Goal: Check status: Check status

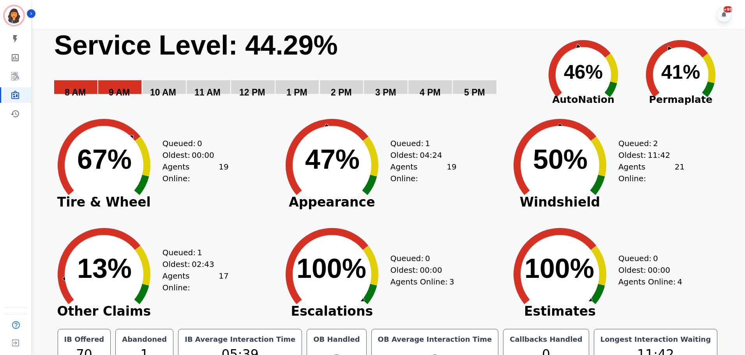
scroll to position [18, 0]
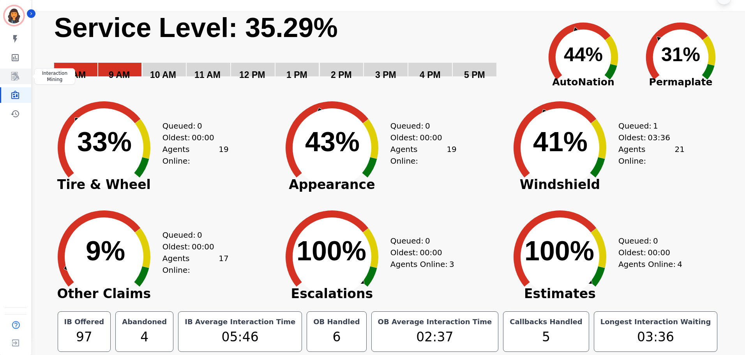
click at [15, 78] on icon "Sidebar" at bounding box center [15, 76] width 8 height 9
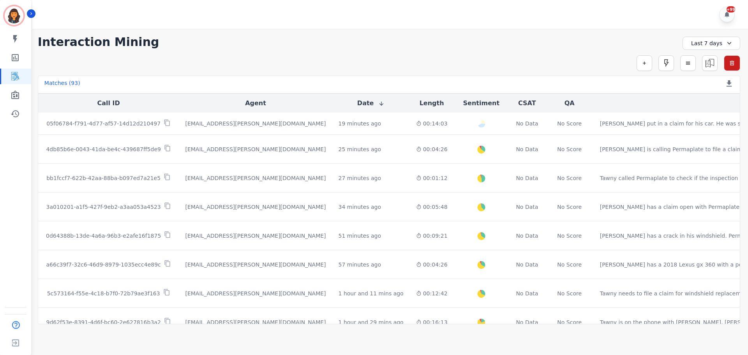
click at [708, 42] on div "Last 7 days" at bounding box center [711, 43] width 58 height 13
click at [705, 71] on li "[DATE]" at bounding box center [716, 71] width 39 height 8
